Goal: Contribute content

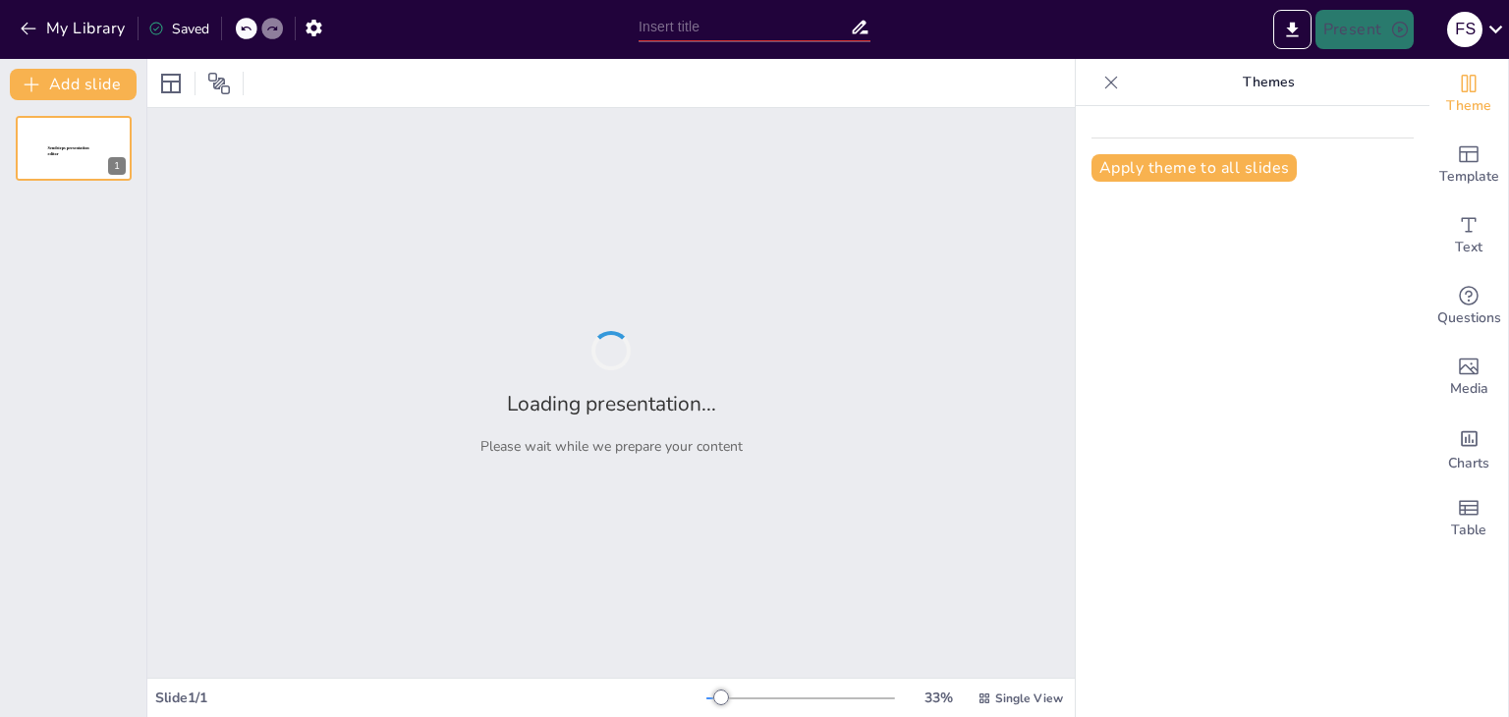
type input "La Importancia de la Concientización sobre el [MEDICAL_DATA]"
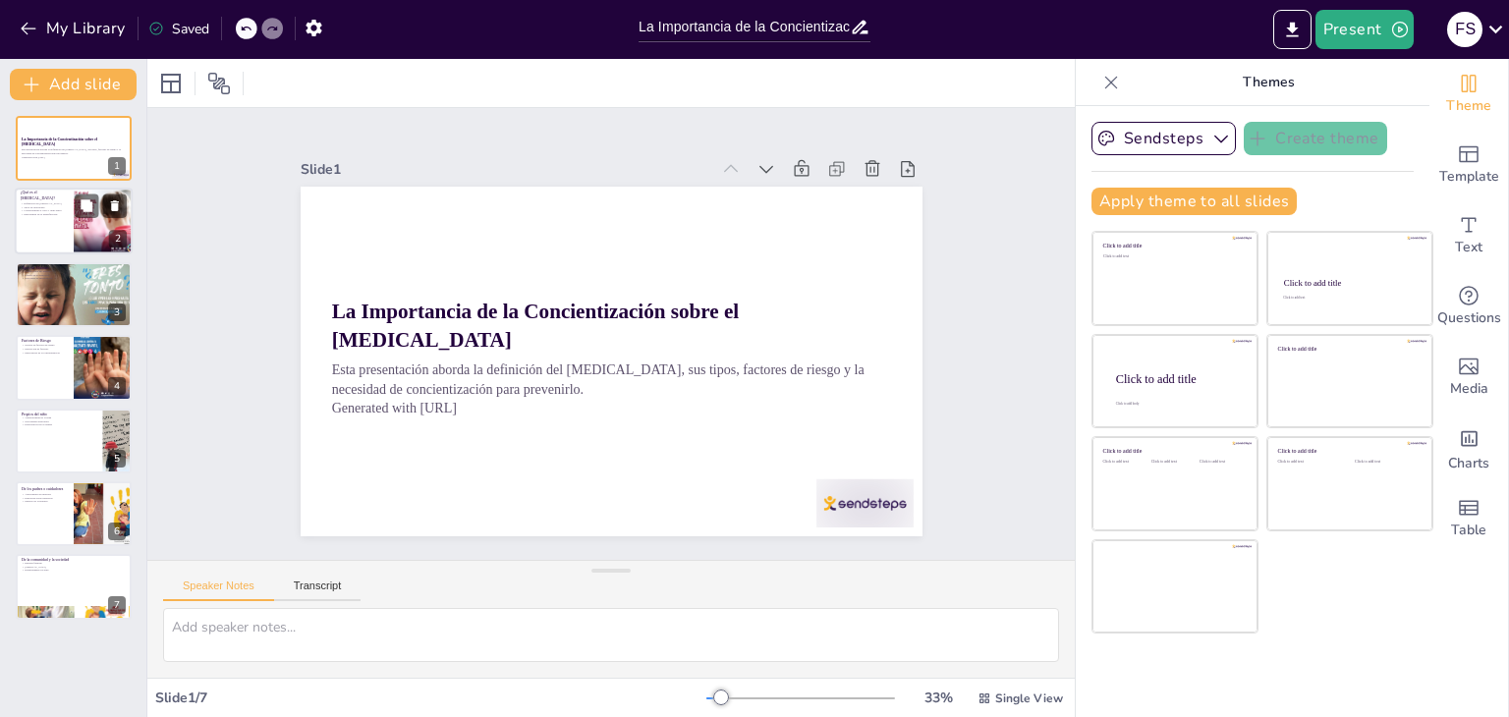
click at [84, 248] on div at bounding box center [103, 222] width 71 height 67
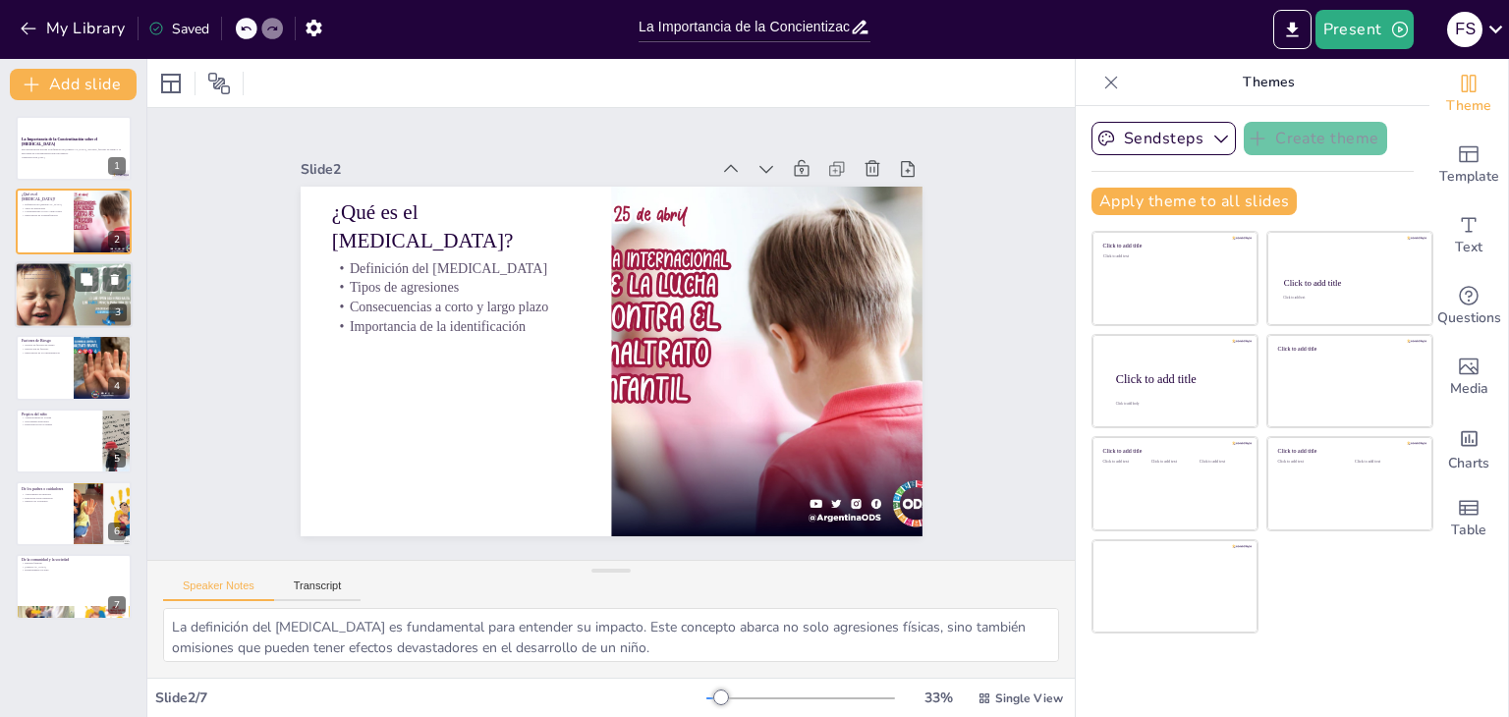
click at [85, 311] on div at bounding box center [74, 294] width 137 height 67
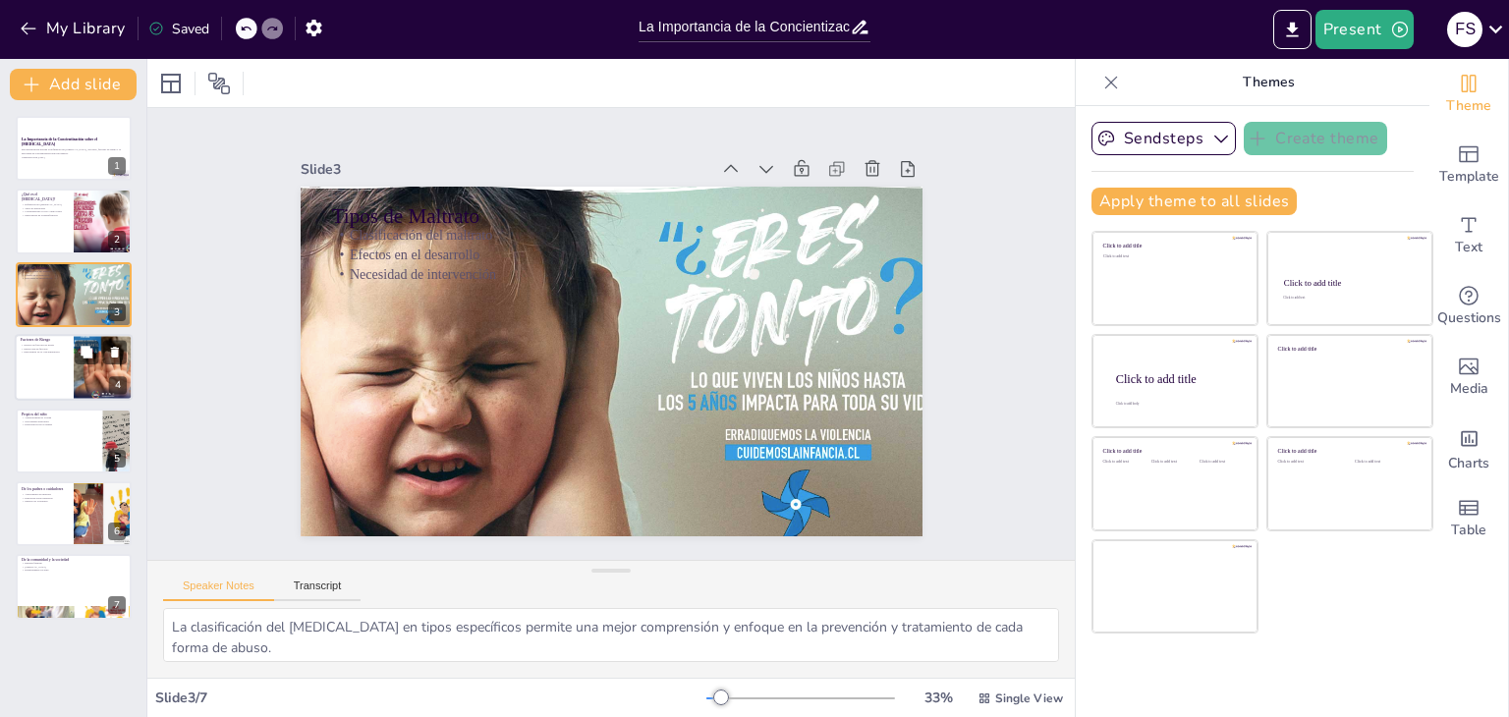
click at [73, 360] on div at bounding box center [74, 367] width 118 height 67
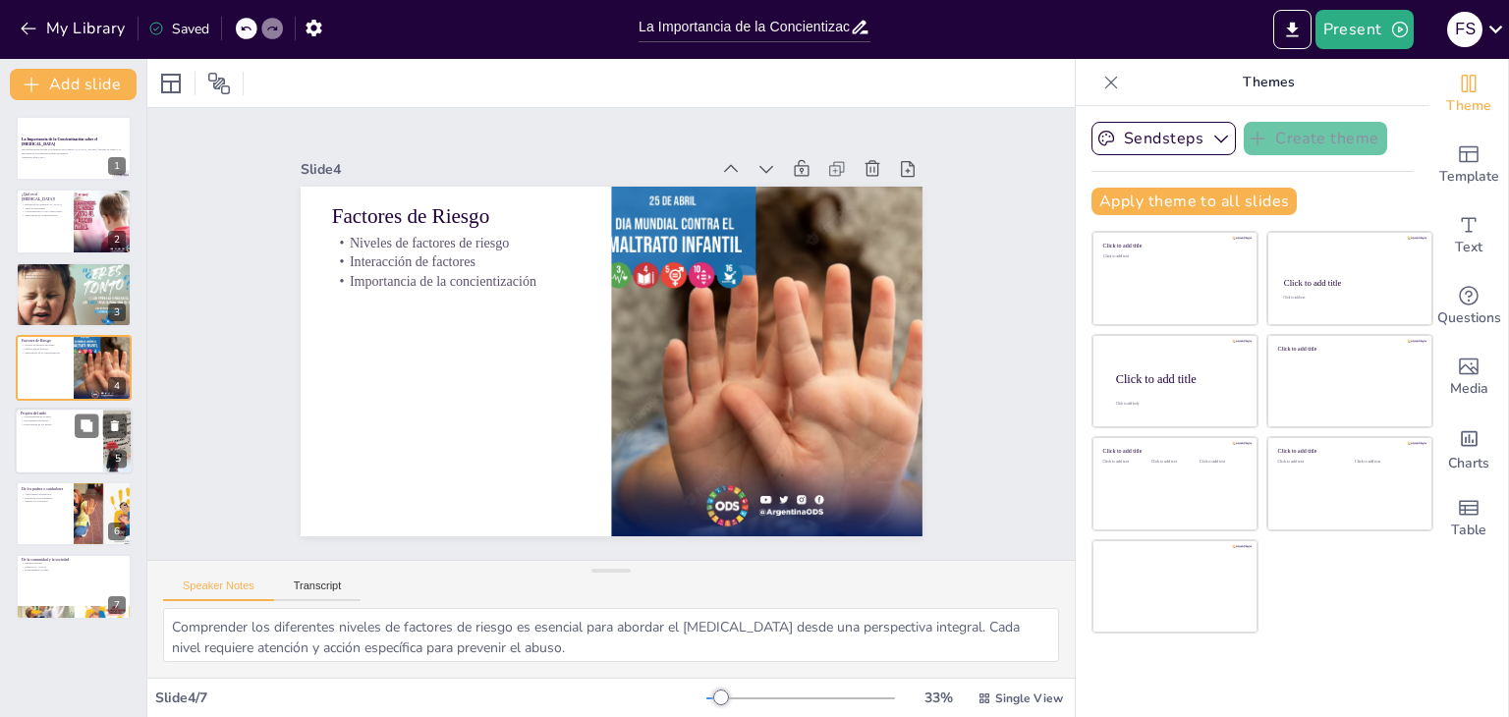
click at [59, 422] on p "Expectativas de los padres" at bounding box center [59, 424] width 77 height 4
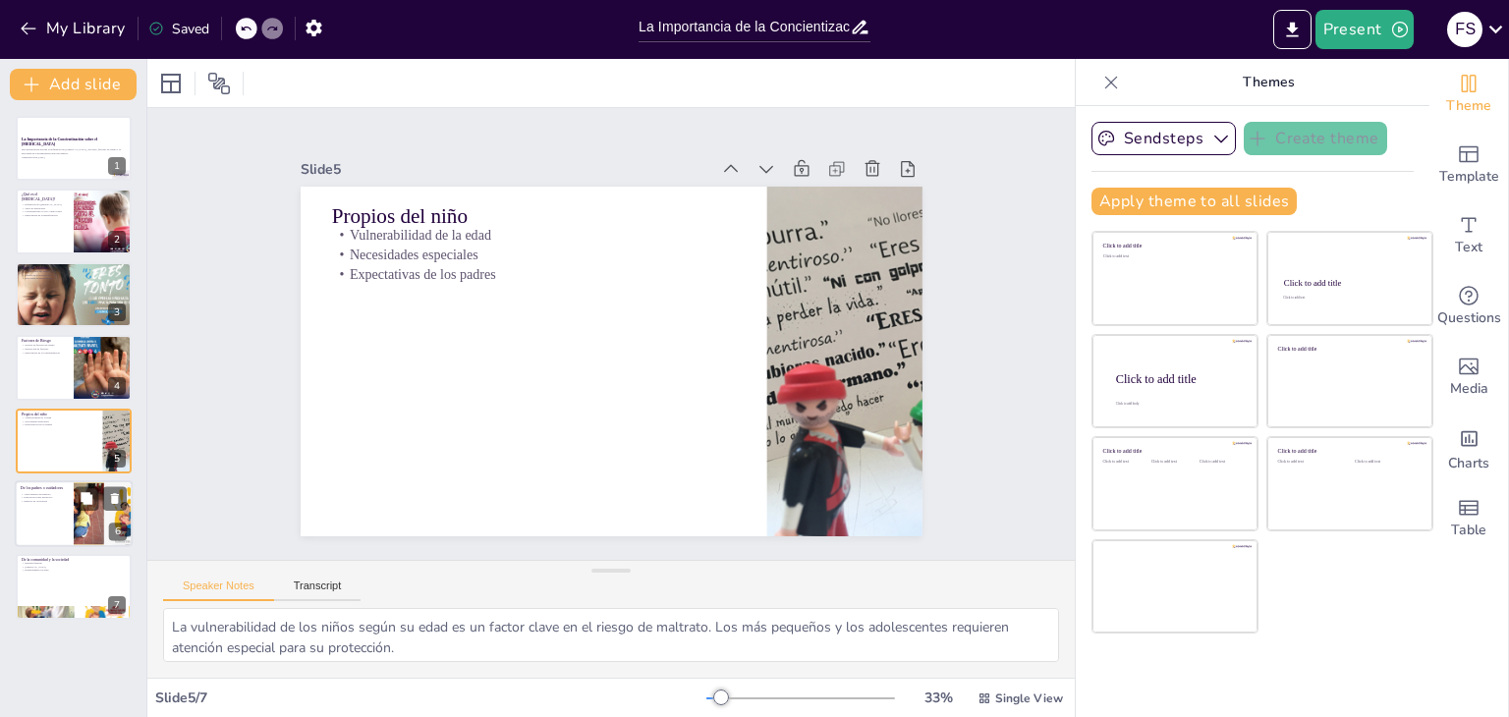
click at [48, 520] on div at bounding box center [74, 513] width 118 height 67
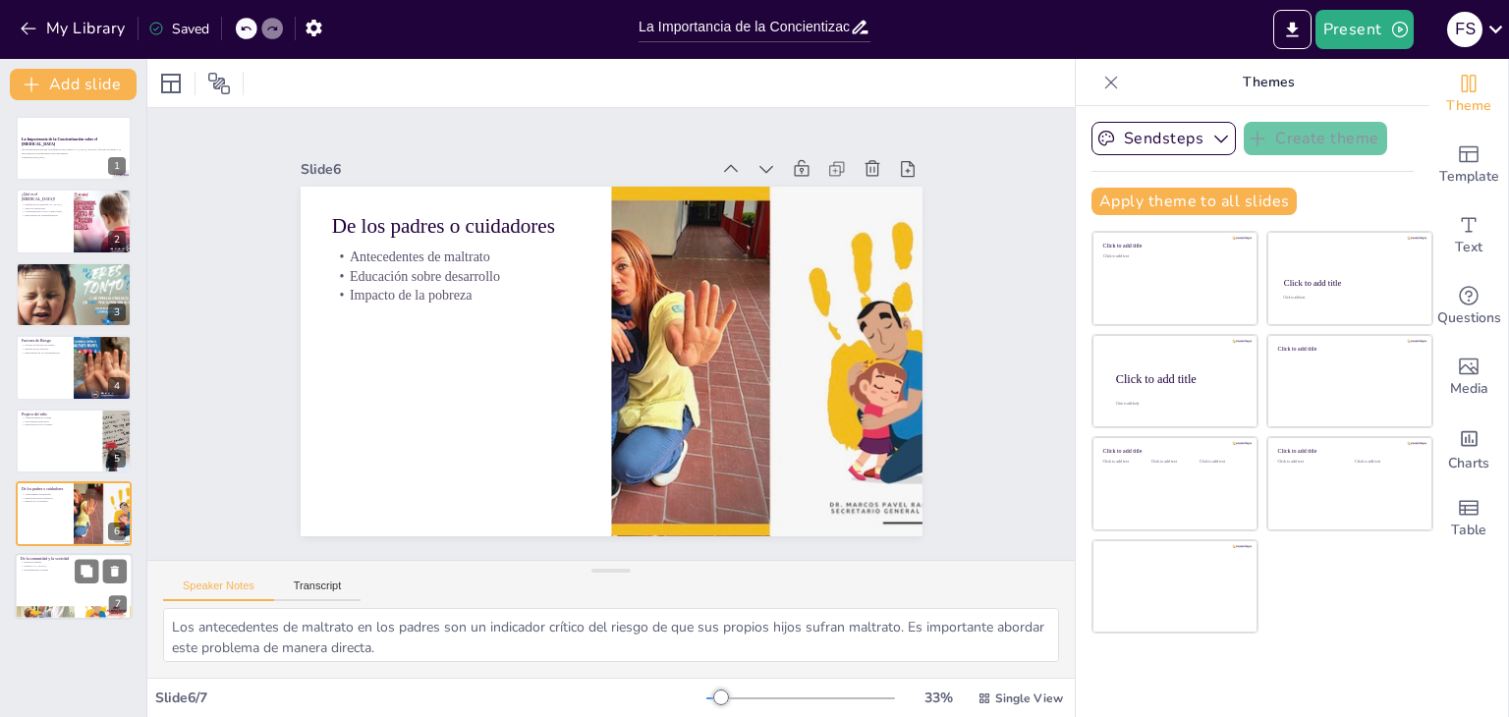
click at [47, 570] on p "Desigualdades sociales" at bounding box center [74, 571] width 106 height 4
type textarea "La ruptura familiar es un factor de riesgo significativo que puede llevar a sit…"
